Goal: Task Accomplishment & Management: Use online tool/utility

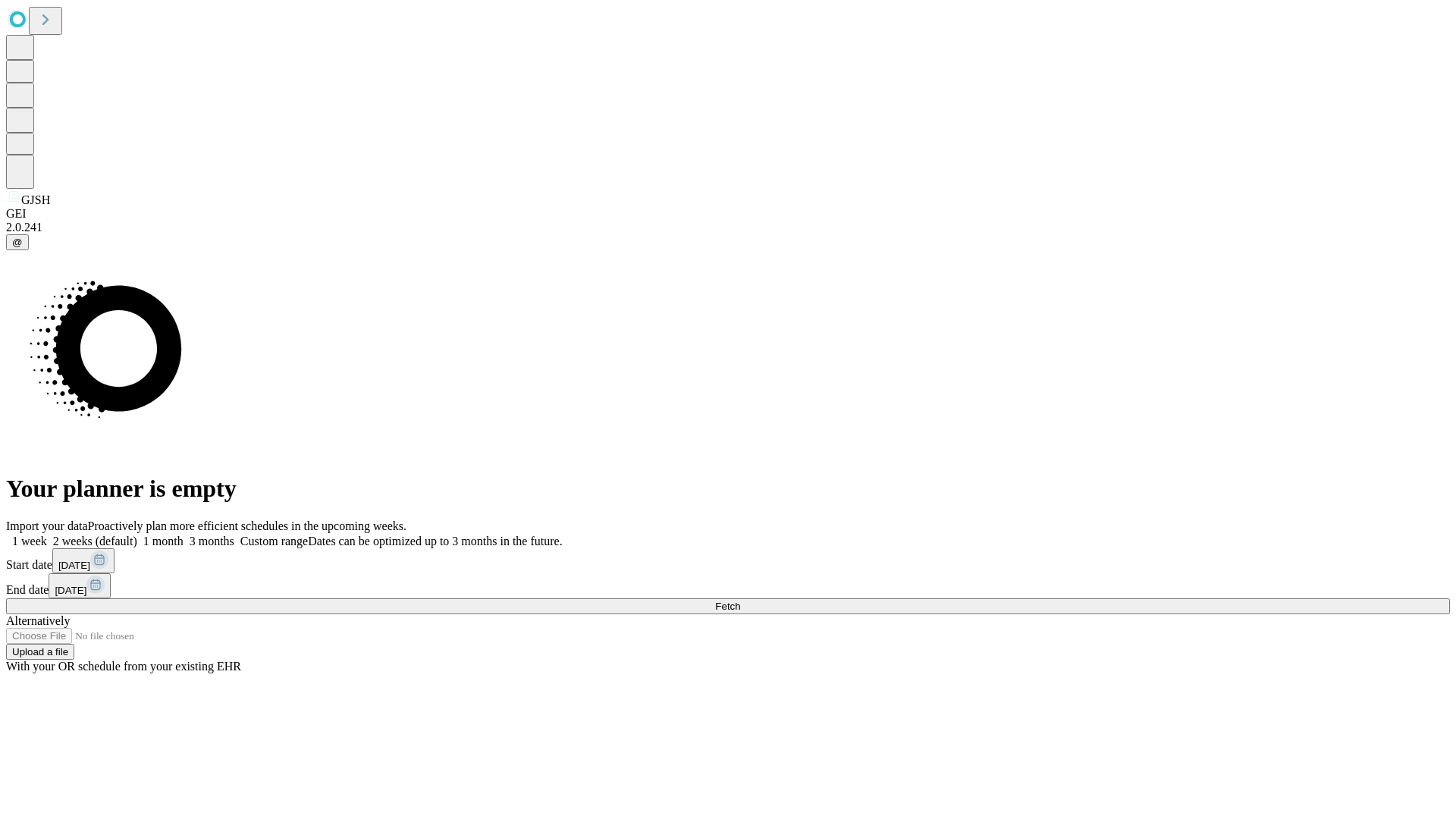
click at [741, 600] on span "Fetch" at bounding box center [728, 606] width 25 height 12
